Goal: Task Accomplishment & Management: Use online tool/utility

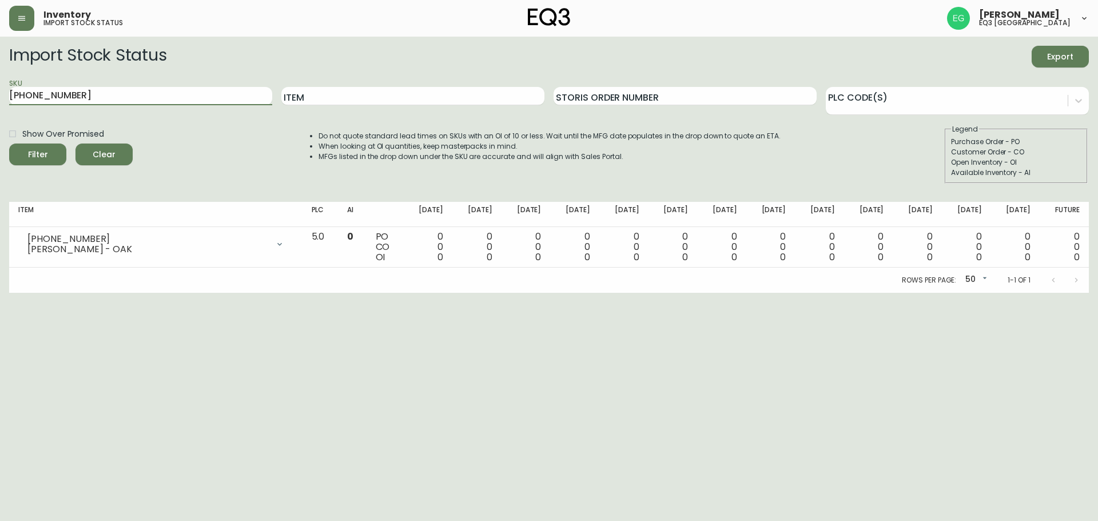
drag, startPoint x: 73, startPoint y: 95, endPoint x: 0, endPoint y: 85, distance: 73.9
click at [0, 85] on main "Import Stock Status Export SKU [PHONE_NUMBER] Item Storis Order Number PLC Code…" at bounding box center [549, 165] width 1098 height 256
paste input "[PHONE_NUMBER]"
type input "[PHONE_NUMBER]"
click at [9, 144] on button "Filter" at bounding box center [37, 155] width 57 height 22
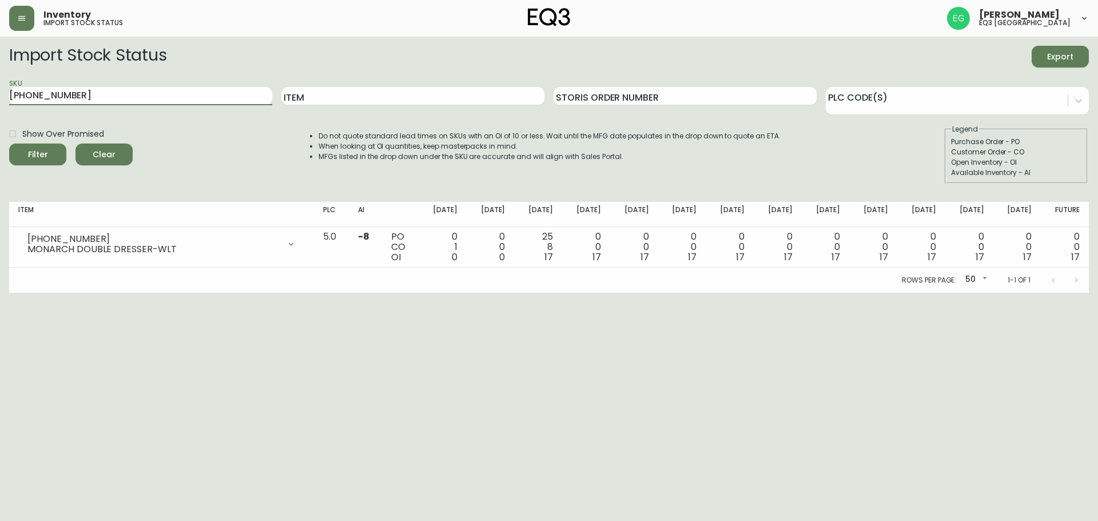
drag, startPoint x: 120, startPoint y: 88, endPoint x: 0, endPoint y: 86, distance: 119.6
click at [0, 86] on main "Import Stock Status Export SKU [PHONE_NUMBER] Item Storis Order Number PLC Code…" at bounding box center [549, 165] width 1098 height 256
click at [459, 98] on input "Item" at bounding box center [412, 96] width 263 height 18
type input "PLACE"
click at [9, 144] on button "Filter" at bounding box center [37, 155] width 57 height 22
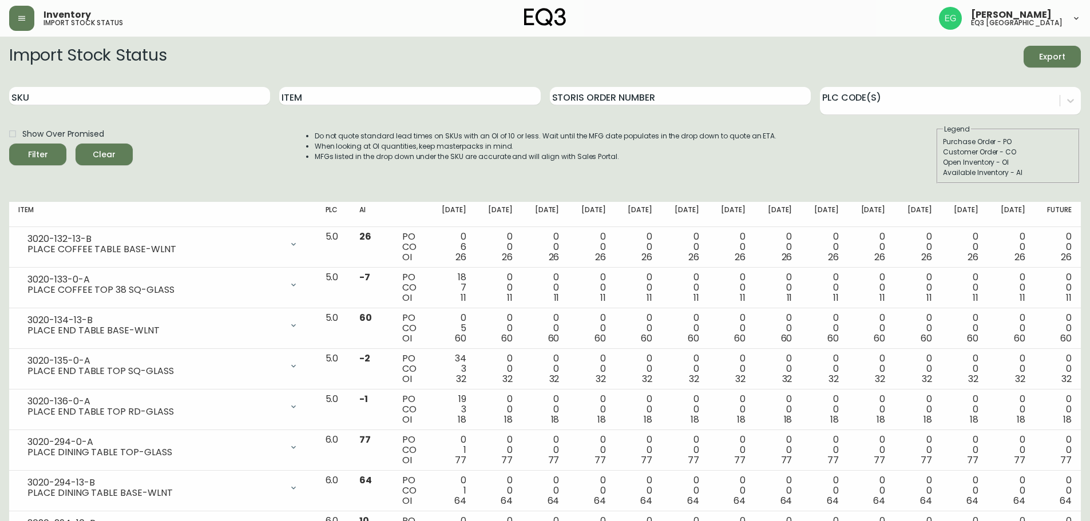
click at [137, 178] on div "Show Over Promised Filter Clear Do not quote standard lead times on SKUs with a…" at bounding box center [545, 153] width 1072 height 59
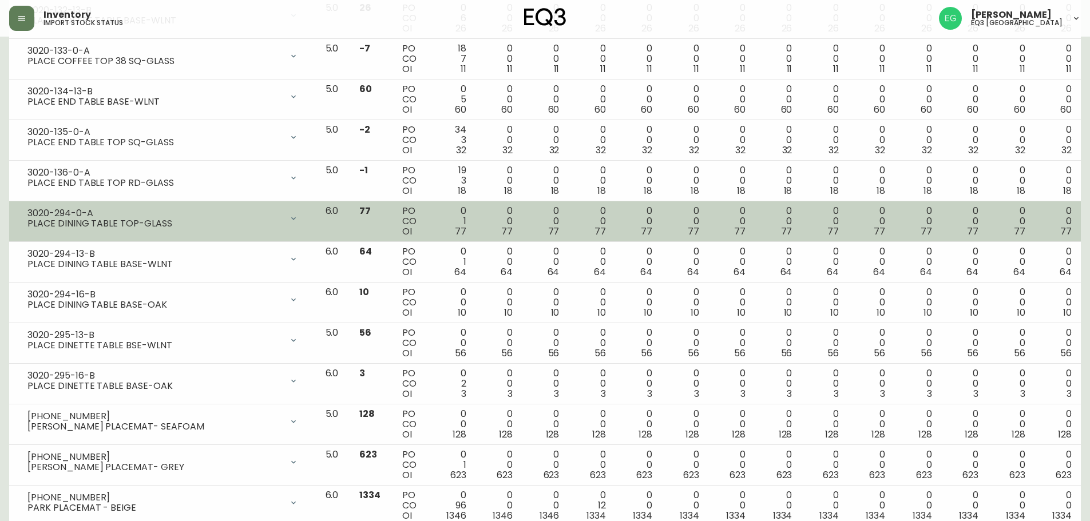
scroll to position [114, 0]
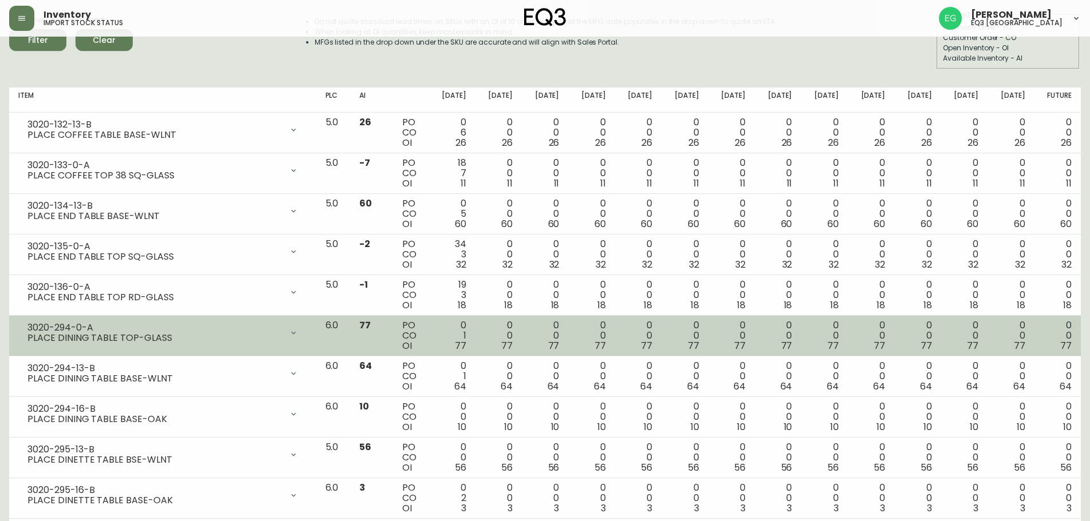
click at [117, 330] on div "3020-294-0-A" at bounding box center [154, 328] width 255 height 10
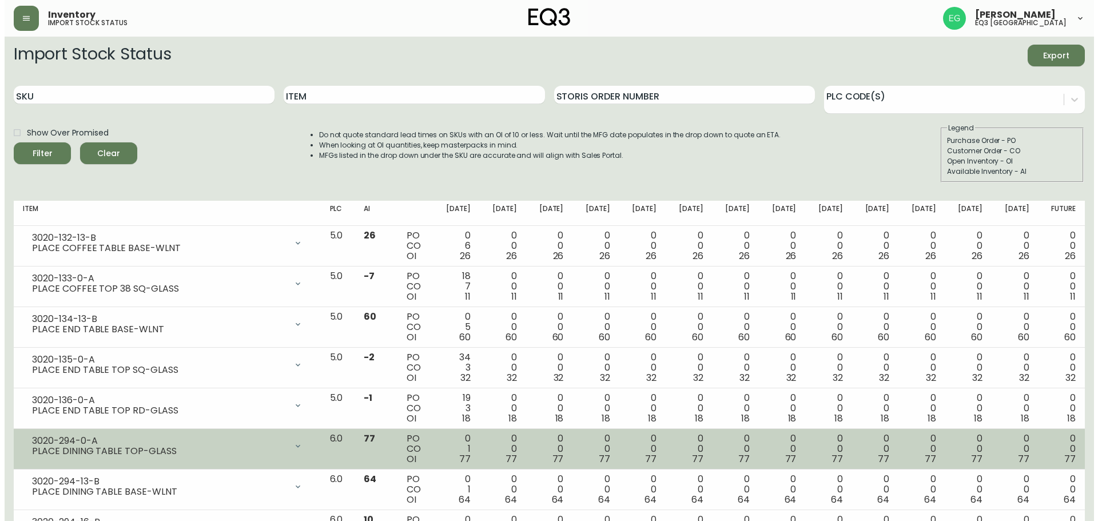
scroll to position [0, 0]
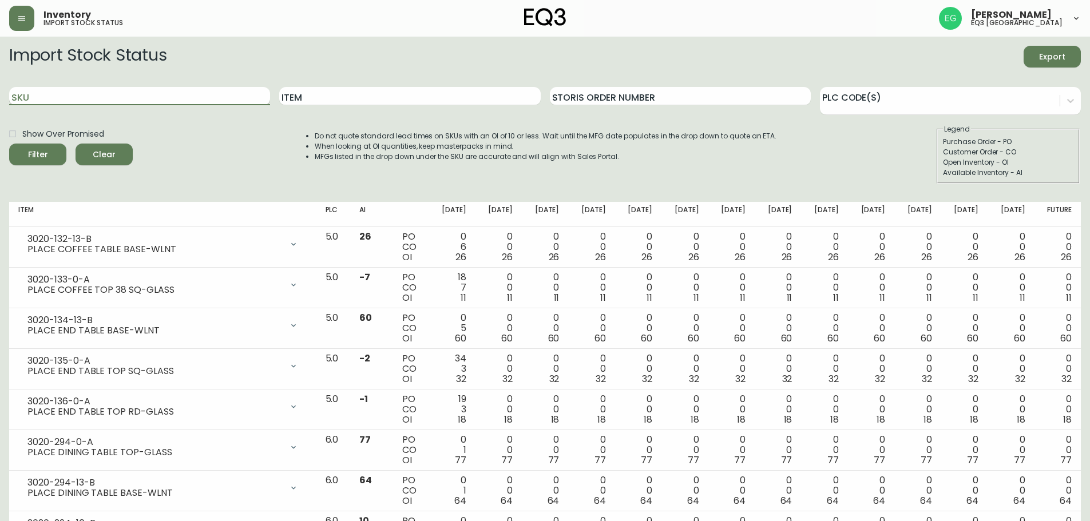
click at [81, 94] on input "SKU" at bounding box center [139, 96] width 261 height 18
paste input "[PHONE_NUMBER]"
type input "[PHONE_NUMBER]"
click at [9, 144] on button "Filter" at bounding box center [37, 155] width 57 height 22
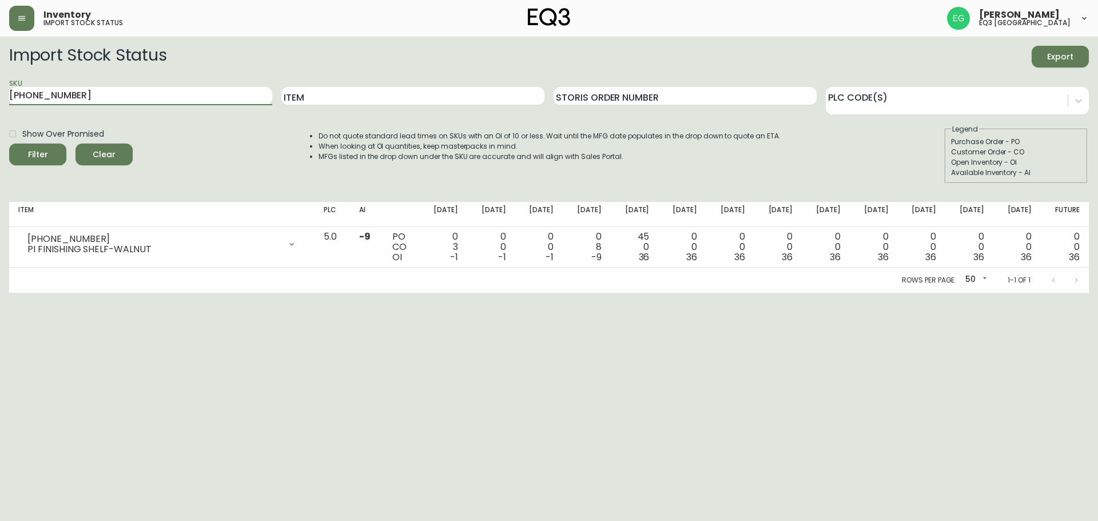
drag, startPoint x: 93, startPoint y: 99, endPoint x: 0, endPoint y: 112, distance: 93.6
click at [0, 112] on main "Import Stock Status Export SKU [PHONE_NUMBER] Item Storis Order Number PLC Code…" at bounding box center [549, 165] width 1098 height 256
paste input "[PHONE_NUMBER]"
type input "[PHONE_NUMBER]"
click at [9, 144] on button "Filter" at bounding box center [37, 155] width 57 height 22
